Goal: Book appointment/travel/reservation

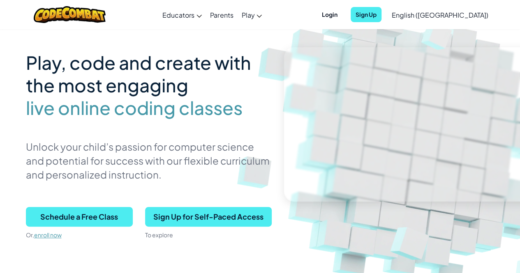
scroll to position [52, 0]
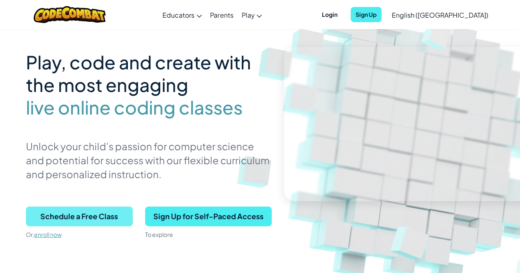
click at [73, 217] on span "Schedule a Free Class" at bounding box center [79, 217] width 107 height 20
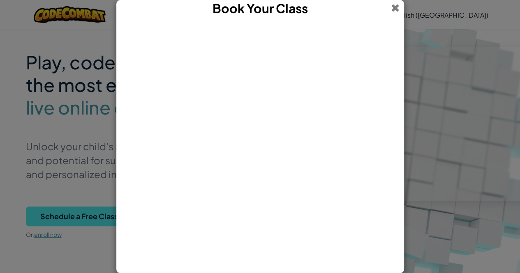
click at [394, 7] on span at bounding box center [395, 8] width 9 height 16
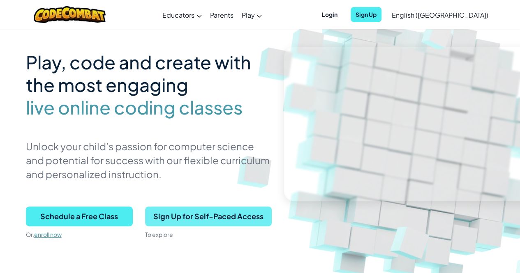
click at [226, 217] on span "Sign Up for Self-Paced Access" at bounding box center [208, 217] width 127 height 20
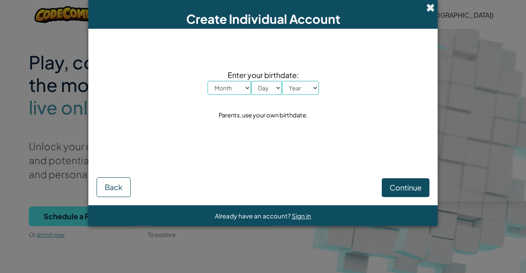
click at [431, 10] on span at bounding box center [430, 7] width 9 height 9
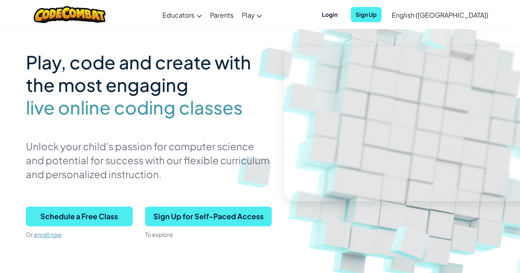
click at [338, 219] on img at bounding box center [415, 129] width 456 height 456
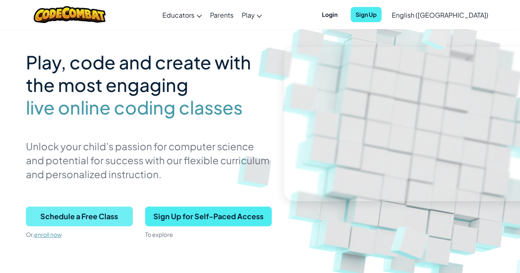
click at [94, 214] on span "Schedule a Free Class" at bounding box center [79, 217] width 107 height 20
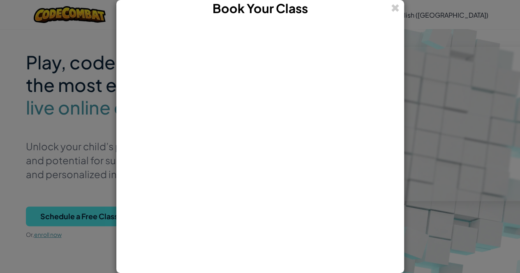
scroll to position [0, 0]
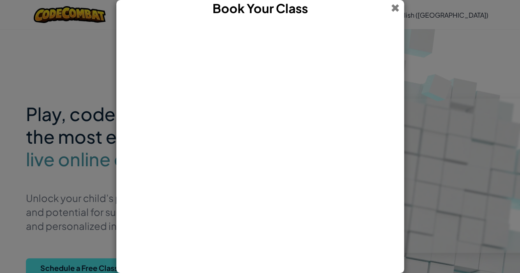
click at [395, 8] on span at bounding box center [395, 8] width 9 height 16
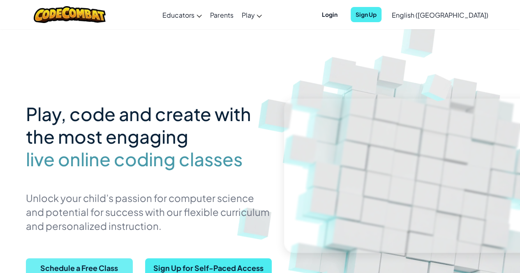
click at [90, 270] on span "Schedule a Free Class" at bounding box center [79, 268] width 107 height 20
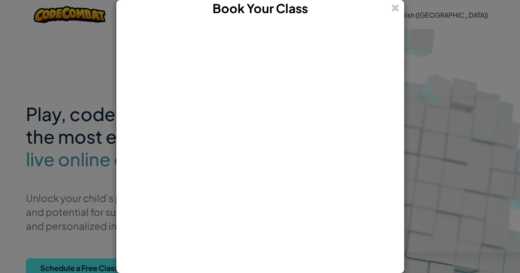
scroll to position [4, 0]
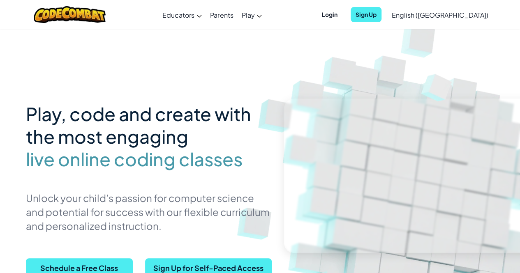
scroll to position [4, 0]
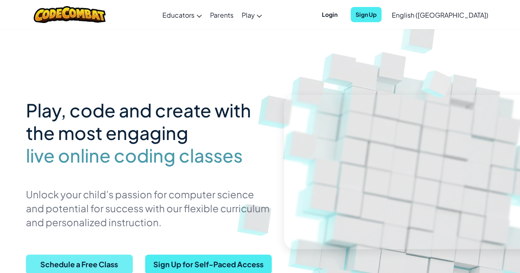
click at [68, 265] on span "Schedule a Free Class" at bounding box center [79, 265] width 107 height 20
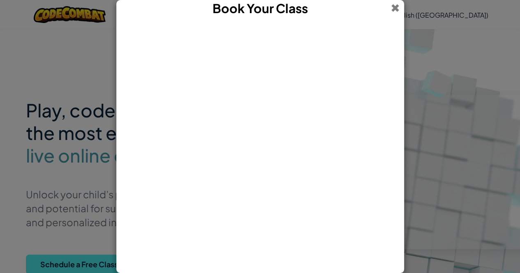
click at [396, 1] on span at bounding box center [395, 8] width 9 height 16
